Goal: Transaction & Acquisition: Purchase product/service

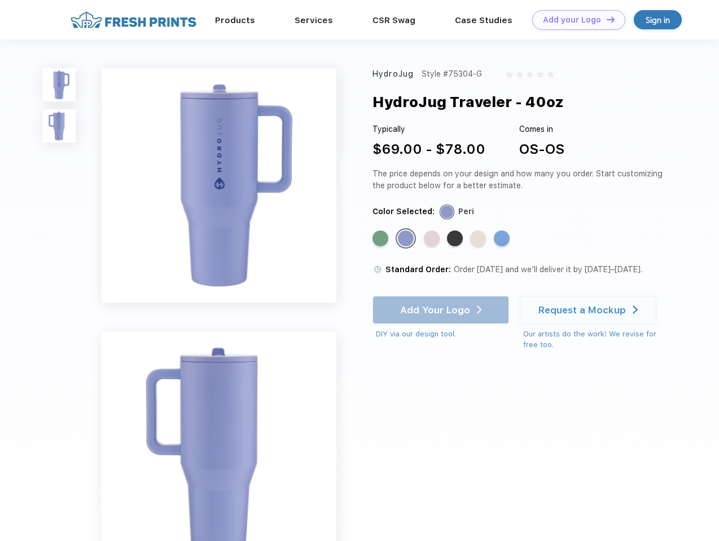
click at [574, 20] on link "Add your Logo Design Tool" at bounding box center [578, 20] width 93 height 20
click at [0, 0] on div "Design Tool" at bounding box center [0, 0] width 0 height 0
click at [605, 19] on link "Add your Logo Design Tool" at bounding box center [578, 20] width 93 height 20
click at [59, 85] on img at bounding box center [58, 84] width 33 height 33
click at [59, 126] on img at bounding box center [58, 125] width 33 height 33
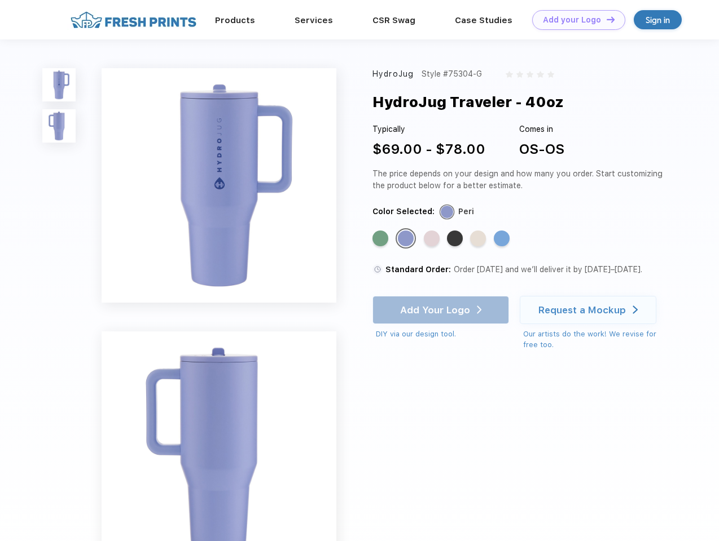
click at [381, 239] on div "Standard Color" at bounding box center [380, 239] width 16 height 16
click at [407, 239] on div "Standard Color" at bounding box center [406, 239] width 16 height 16
click at [433, 239] on div "Standard Color" at bounding box center [432, 239] width 16 height 16
click at [456, 239] on div "Standard Color" at bounding box center [455, 239] width 16 height 16
click at [479, 239] on div "Standard Color" at bounding box center [478, 239] width 16 height 16
